Goal: Task Accomplishment & Management: Manage account settings

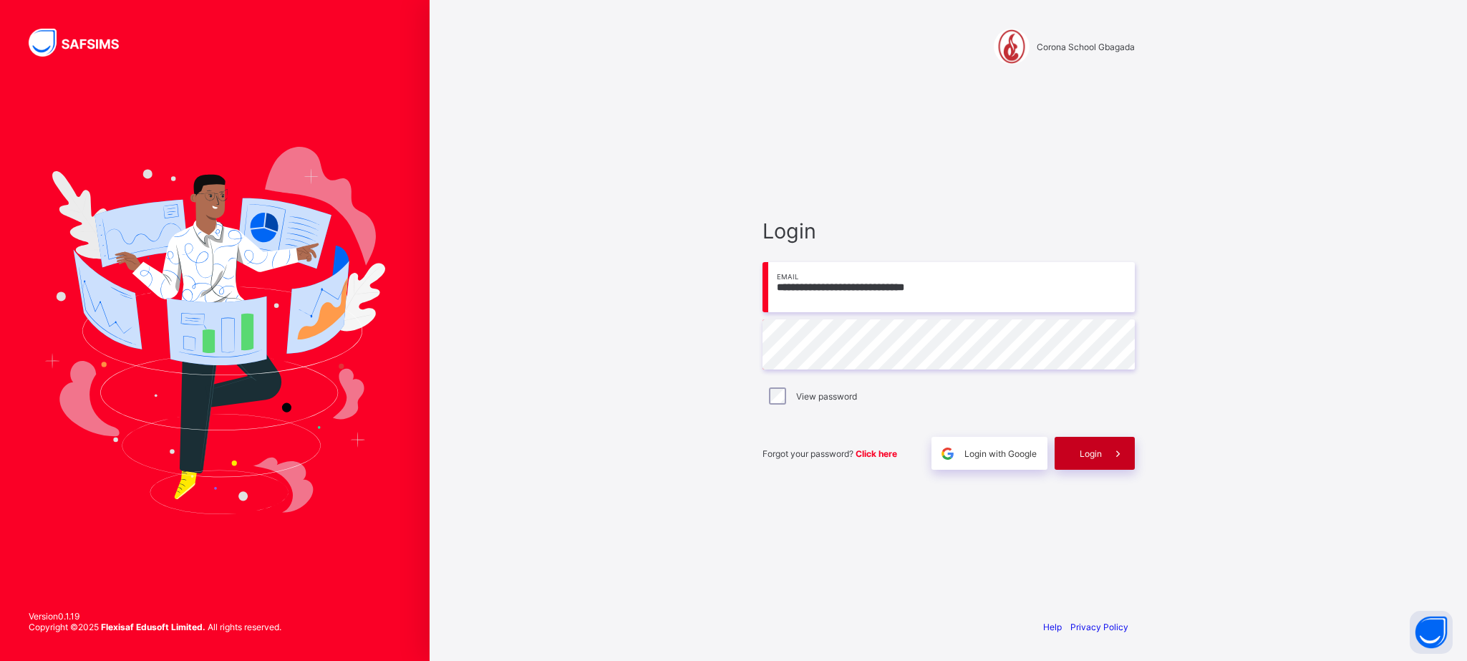
type input "**********"
click at [1098, 444] on div "Login" at bounding box center [1095, 453] width 80 height 33
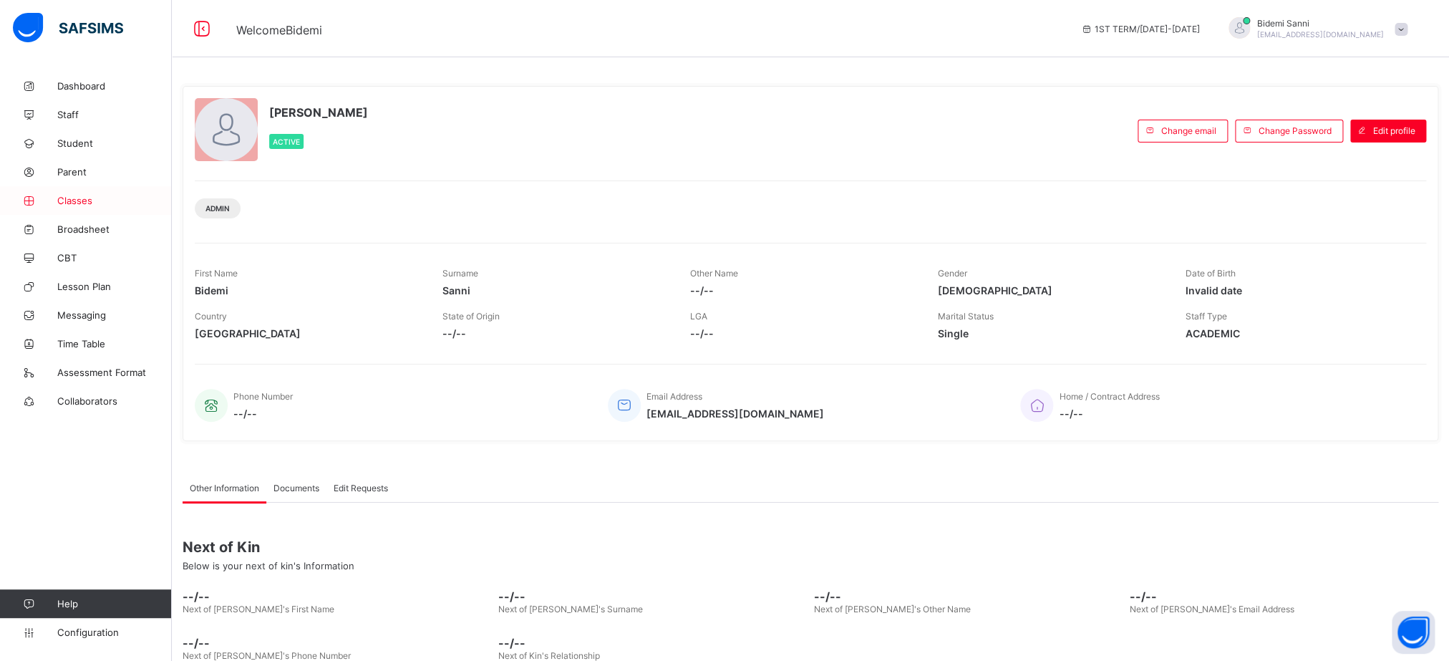
click at [86, 206] on span "Classes" at bounding box center [114, 200] width 115 height 11
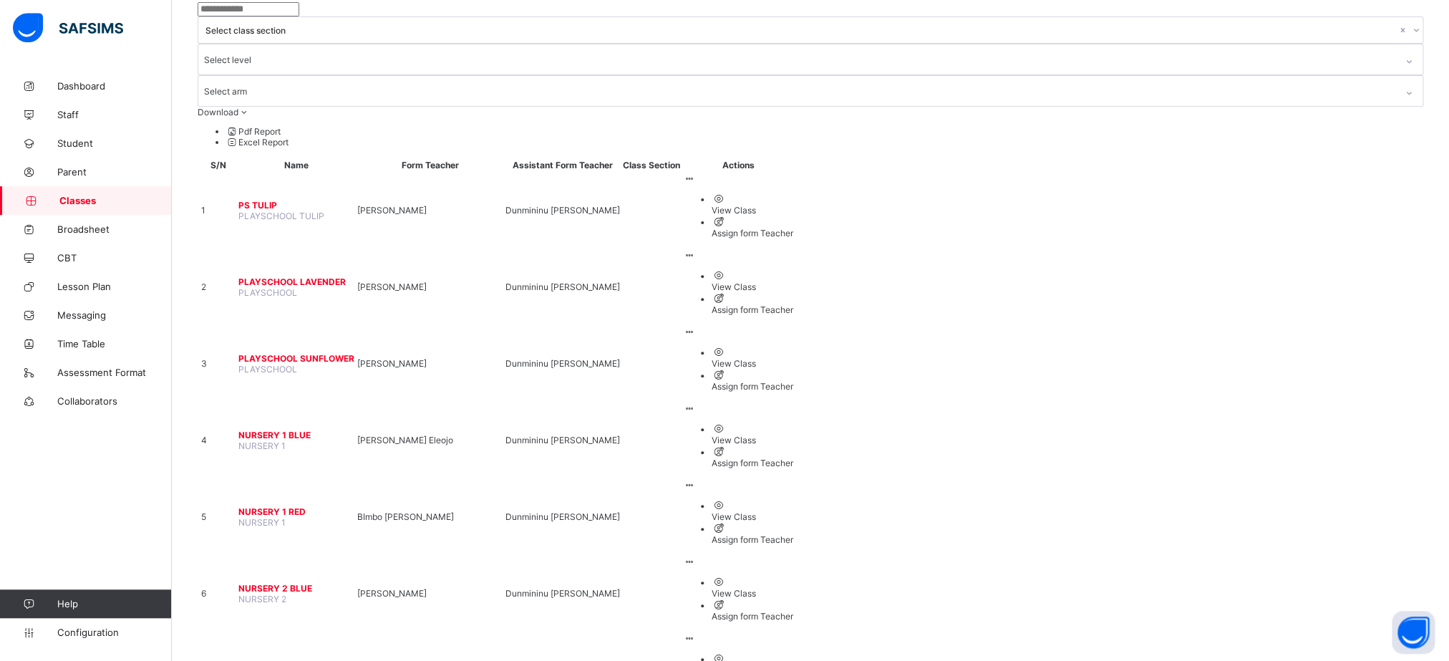
scroll to position [79, 0]
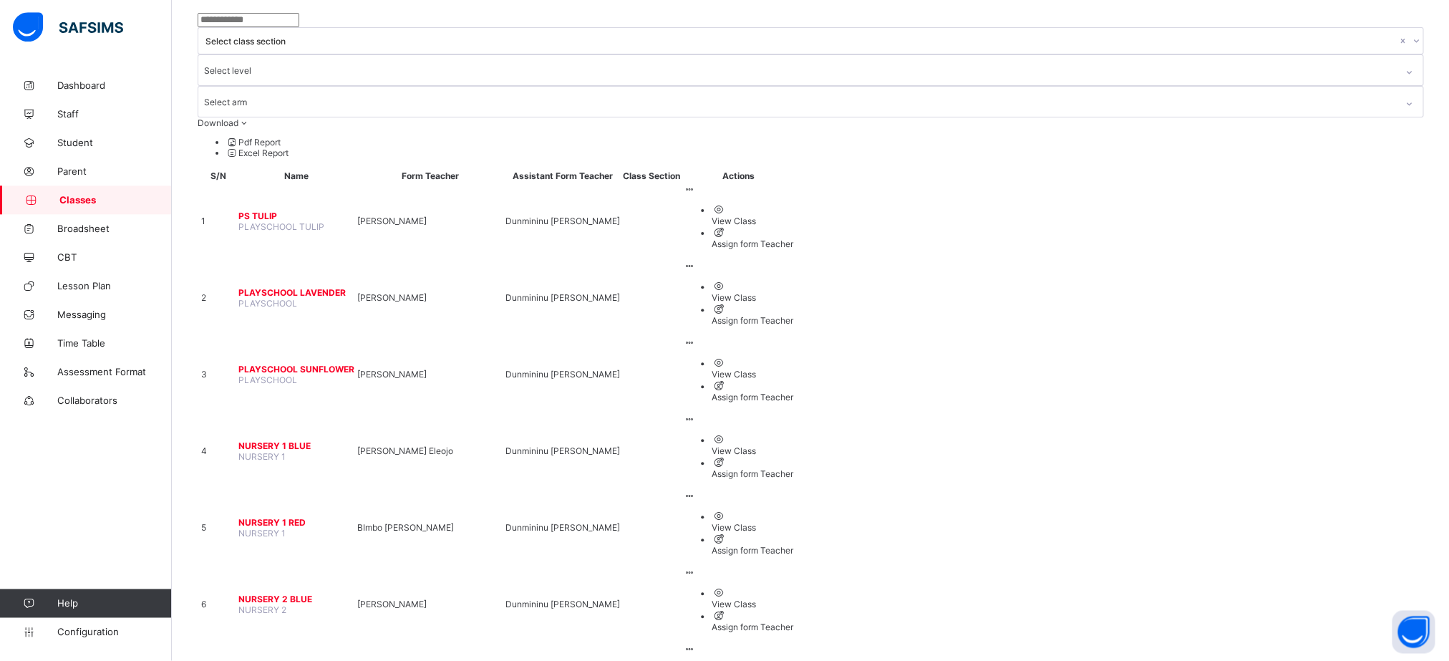
click at [311, 288] on span "PLAYSCHOOL LAVENDER" at bounding box center [296, 293] width 116 height 11
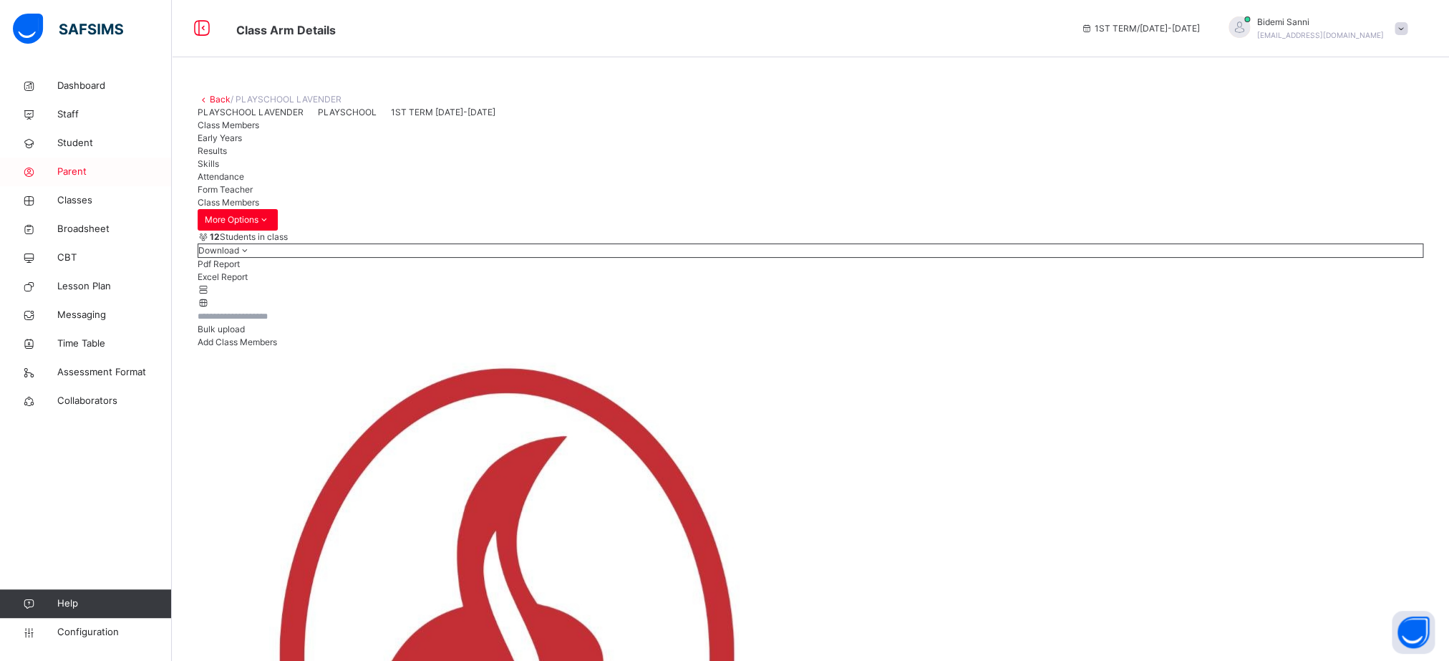
click at [82, 186] on link "Parent" at bounding box center [86, 172] width 172 height 29
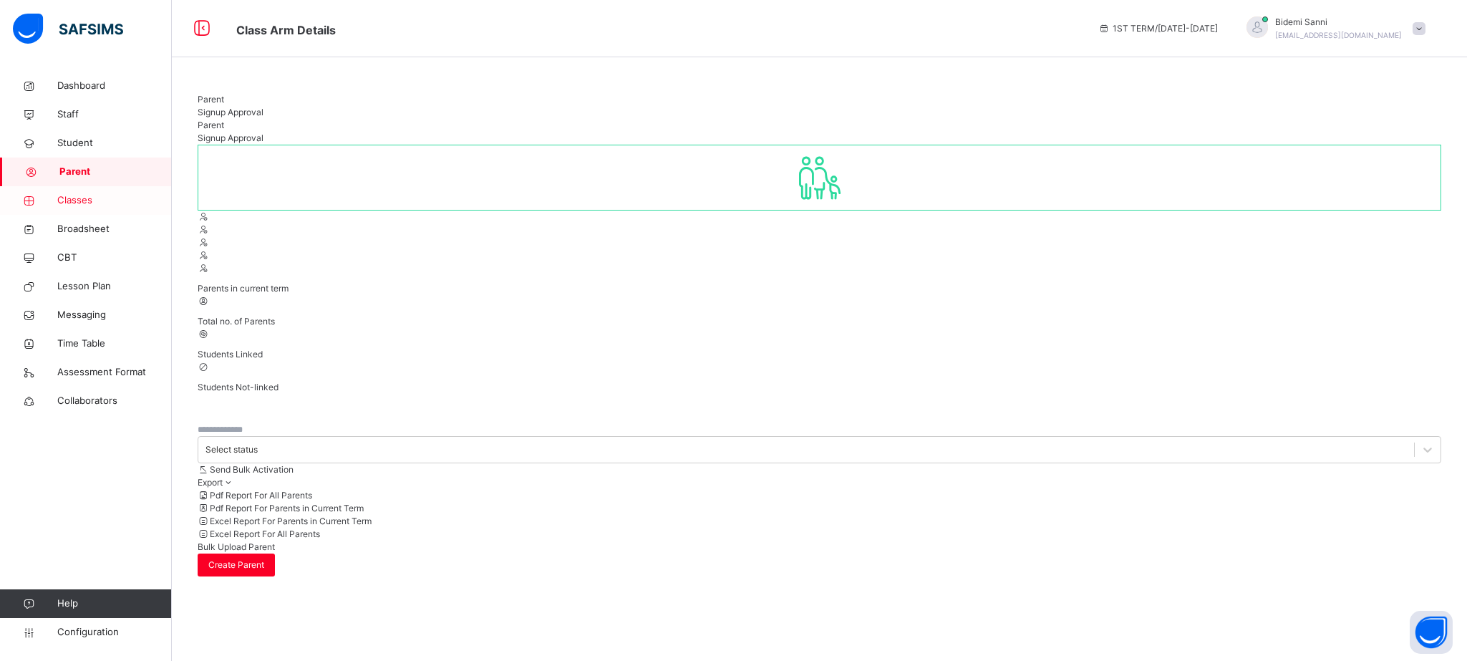
click at [79, 210] on link "Classes" at bounding box center [86, 200] width 172 height 29
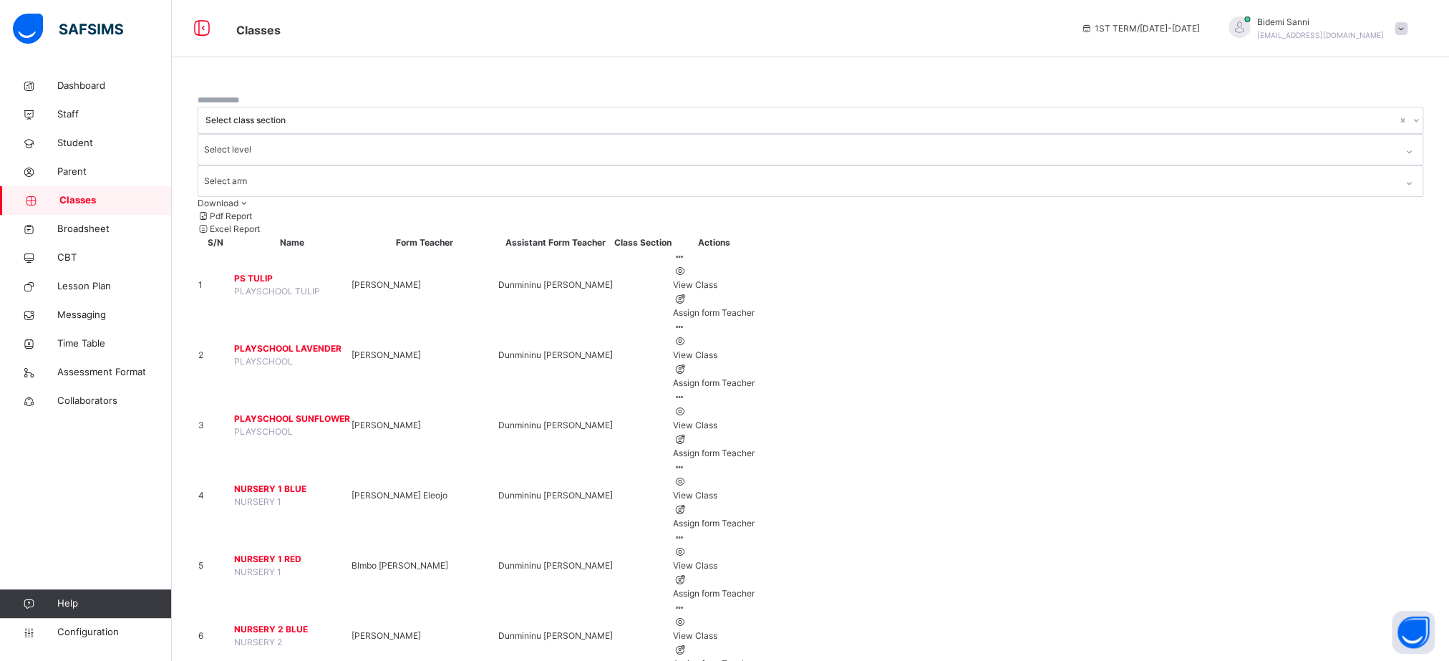
click at [286, 272] on span "PS TULIP" at bounding box center [292, 278] width 116 height 13
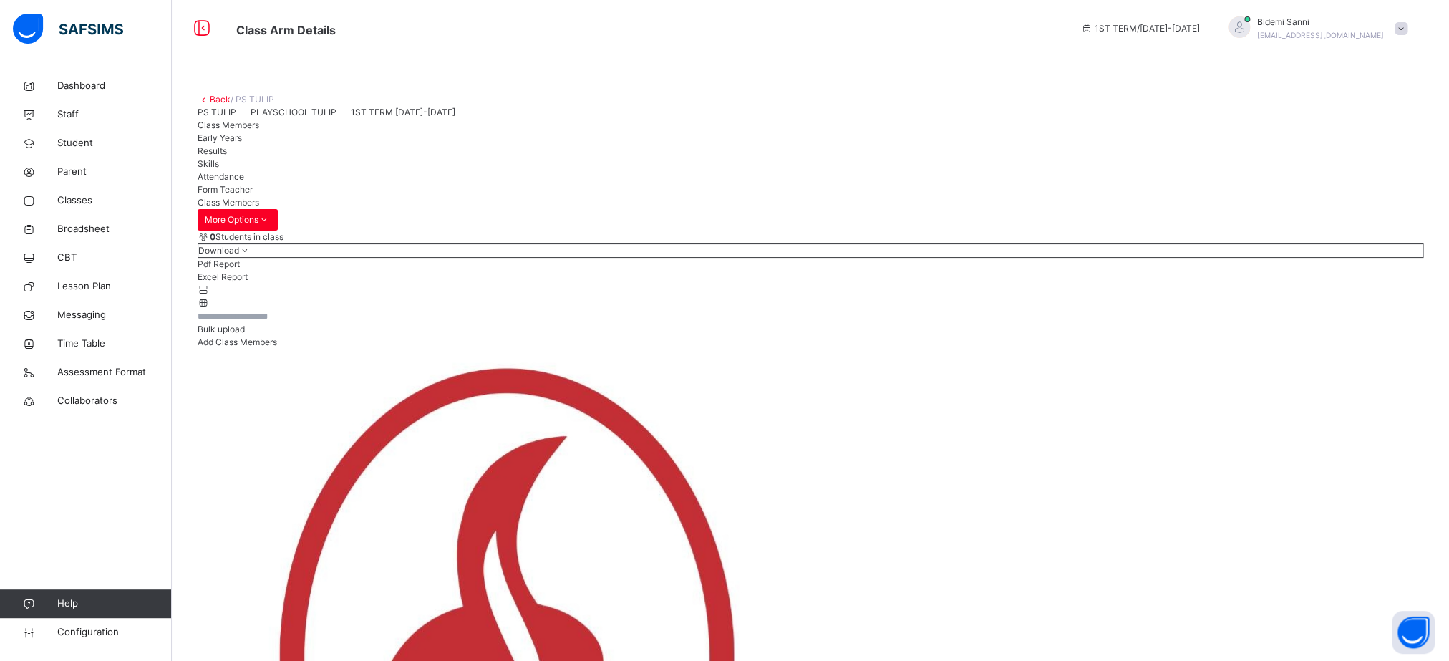
scroll to position [324, 0]
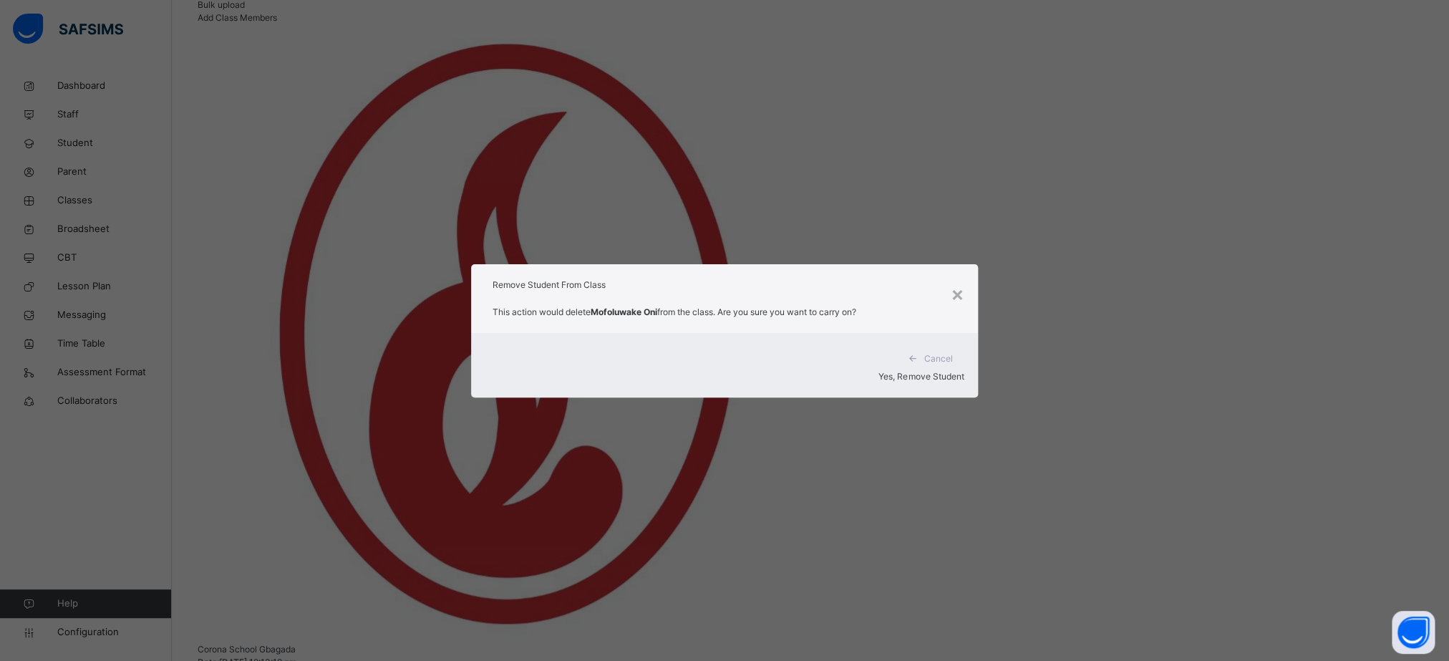
click at [902, 371] on span "Yes, Remove Student" at bounding box center [921, 376] width 85 height 11
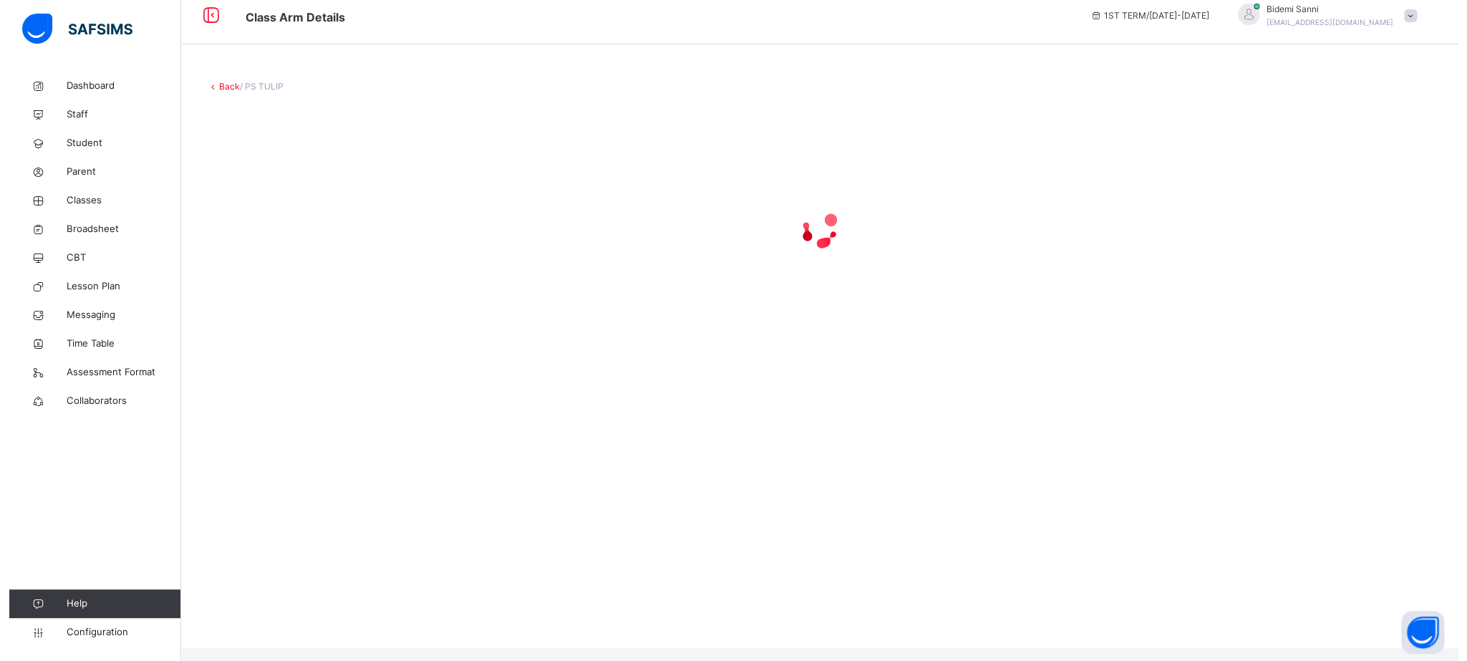
scroll to position [0, 0]
